Goal: Navigation & Orientation: Understand site structure

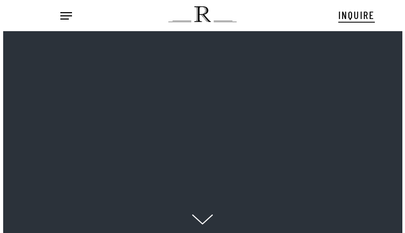
scroll to position [11, 13]
